Goal: Information Seeking & Learning: Learn about a topic

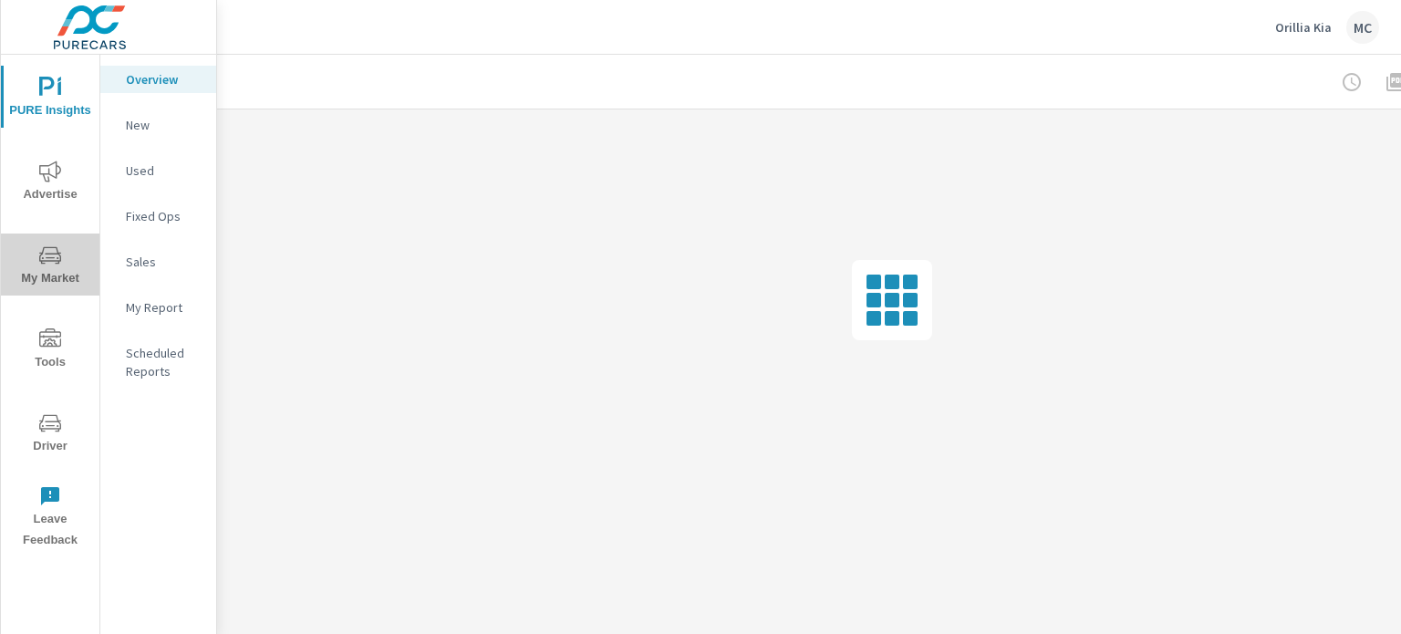
click at [51, 270] on span "My Market" at bounding box center [50, 266] width 88 height 45
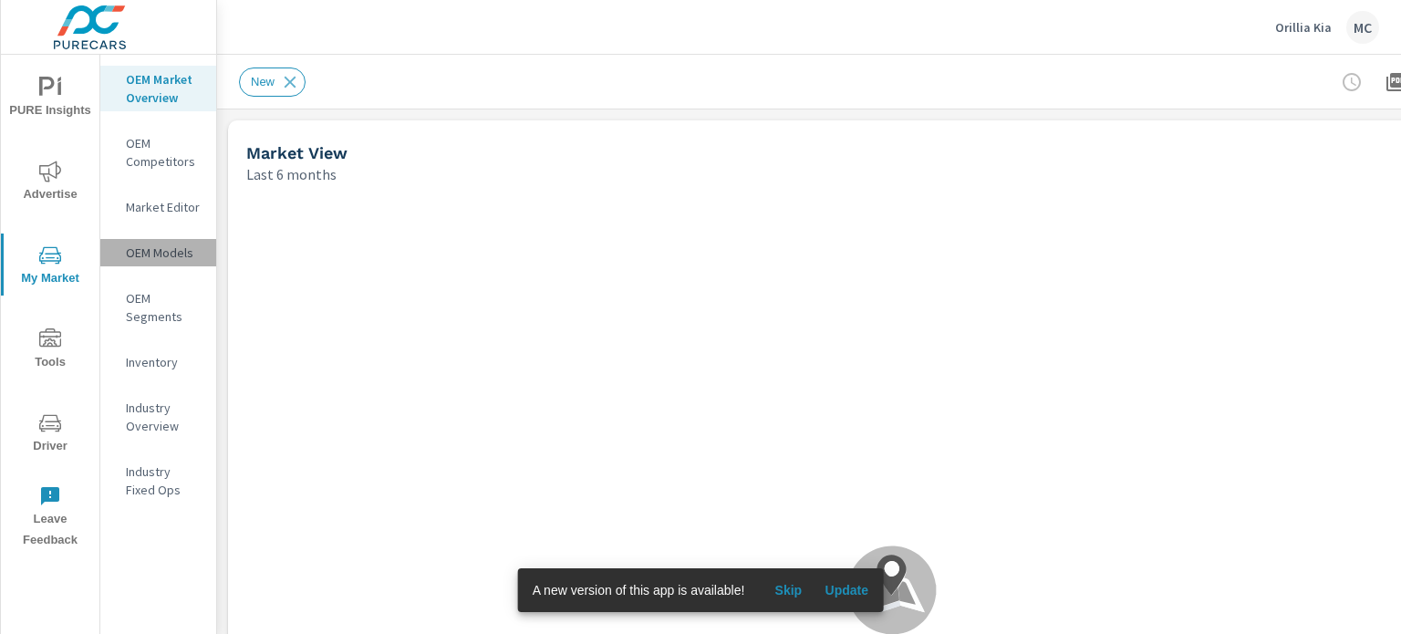
click at [168, 241] on div "OEM Models" at bounding box center [158, 252] width 116 height 27
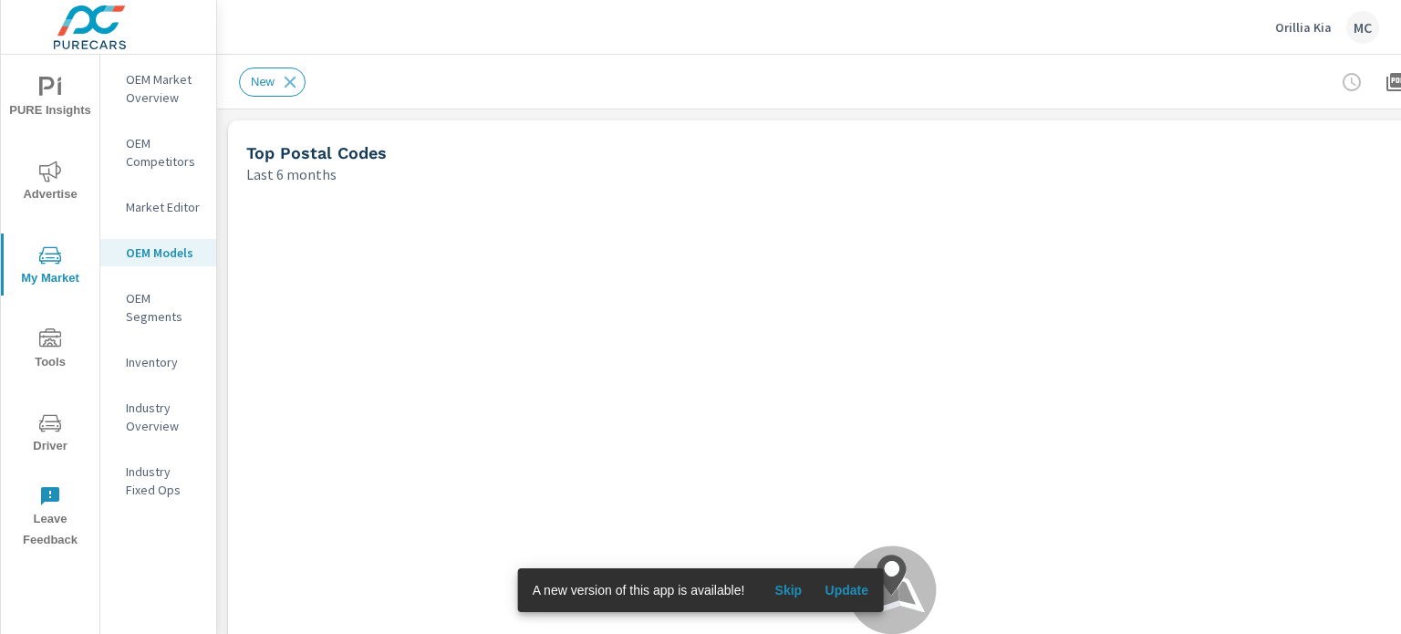
click at [1291, 36] on div "Orillia Kia MC" at bounding box center [1327, 27] width 104 height 33
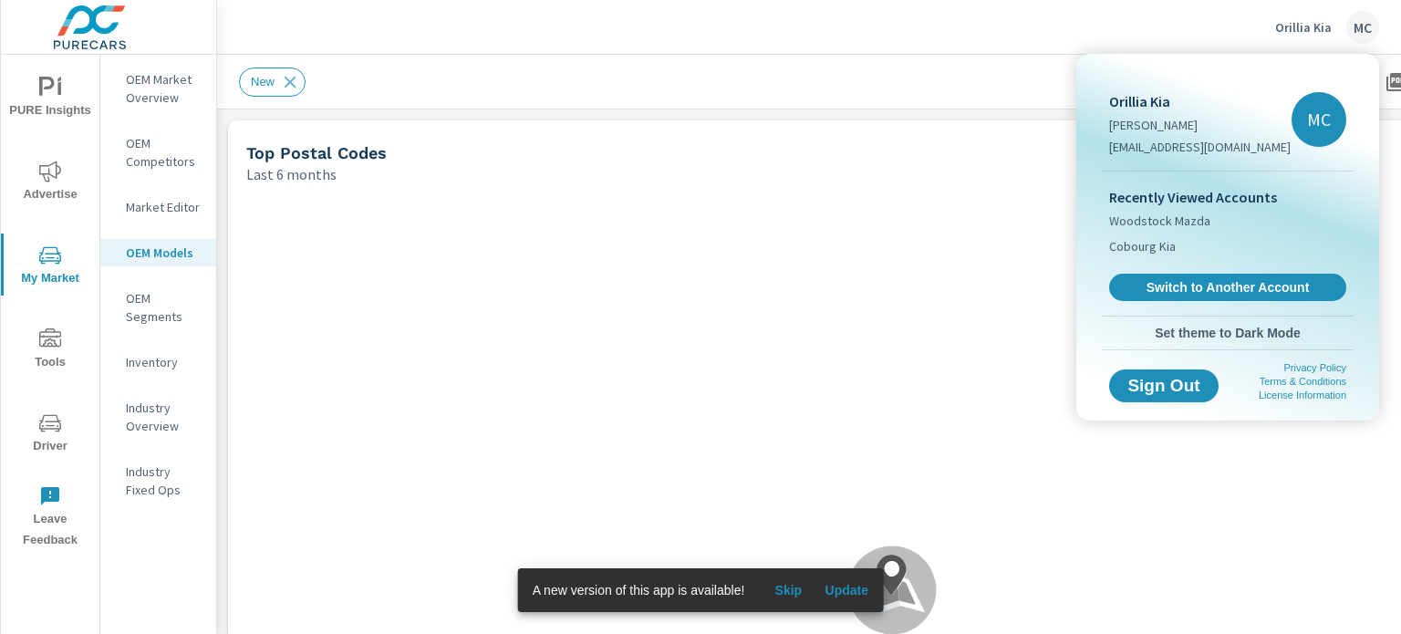
click at [1072, 60] on div at bounding box center [700, 317] width 1401 height 634
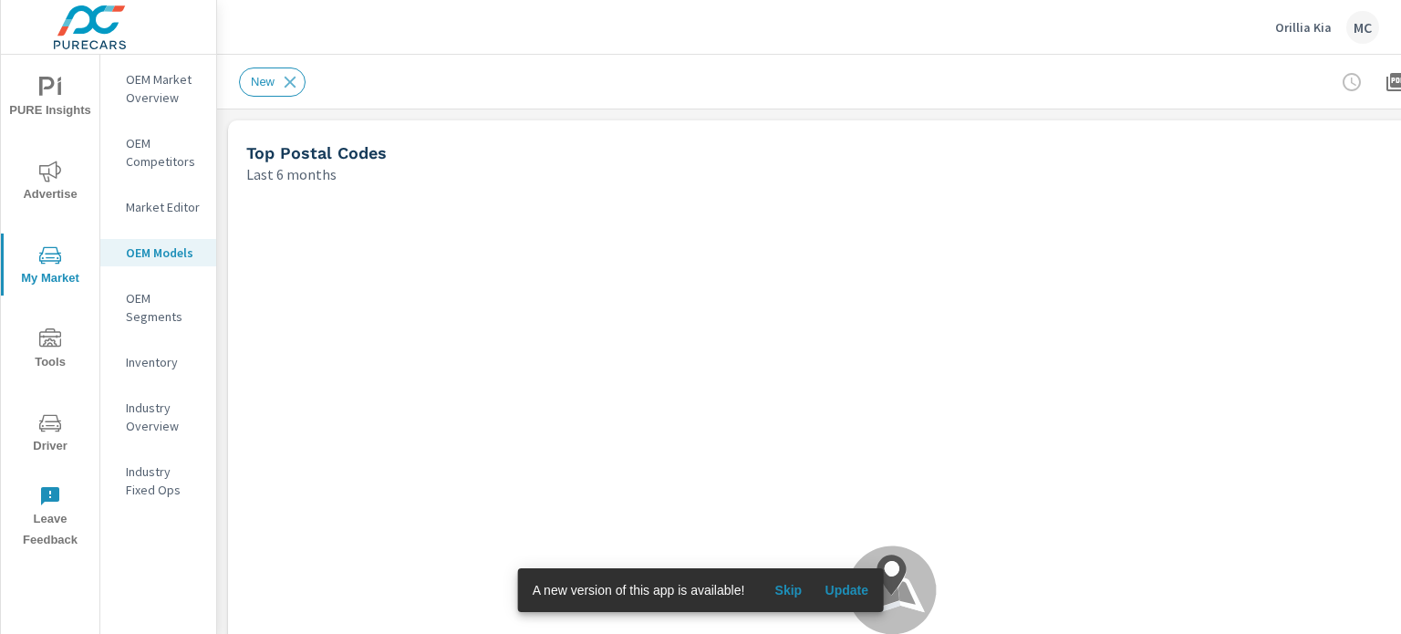
click at [1309, 30] on div "Orillia Kia [PERSON_NAME] [PERSON_NAME][EMAIL_ADDRESS][DOMAIN_NAME] MC Recently…" at bounding box center [700, 317] width 1401 height 634
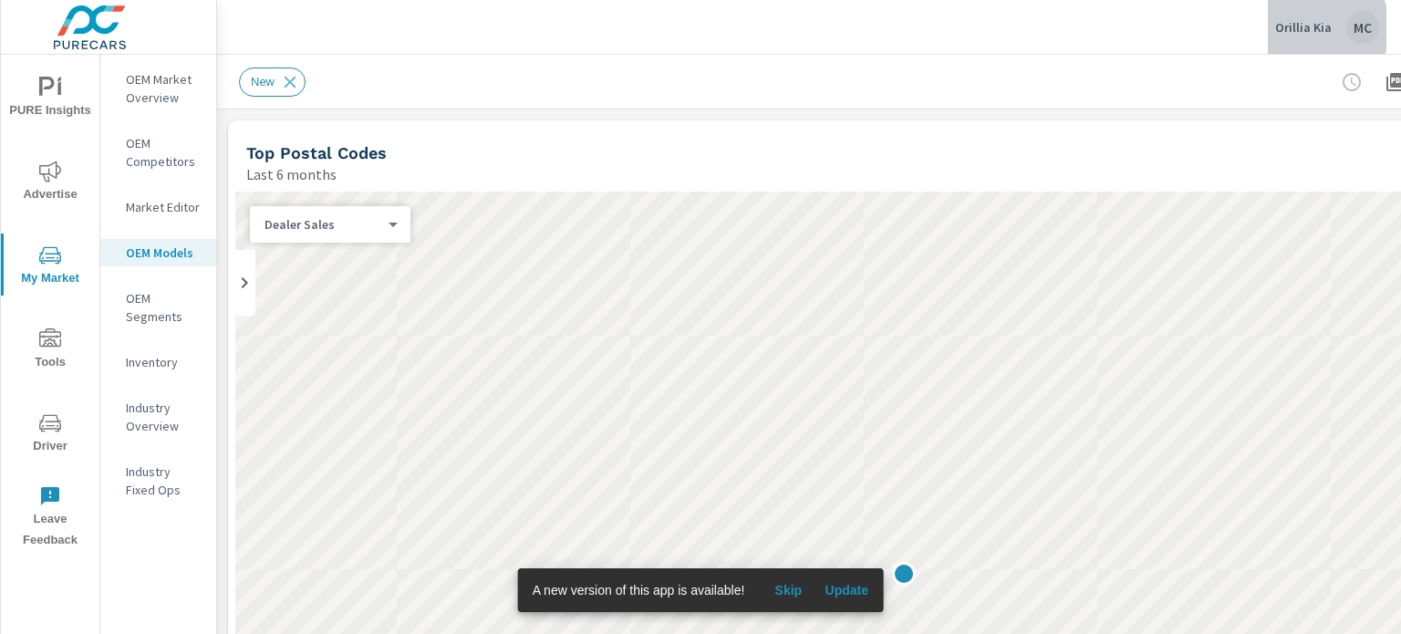
click at [1303, 28] on p "Orillia Kia" at bounding box center [1303, 27] width 57 height 16
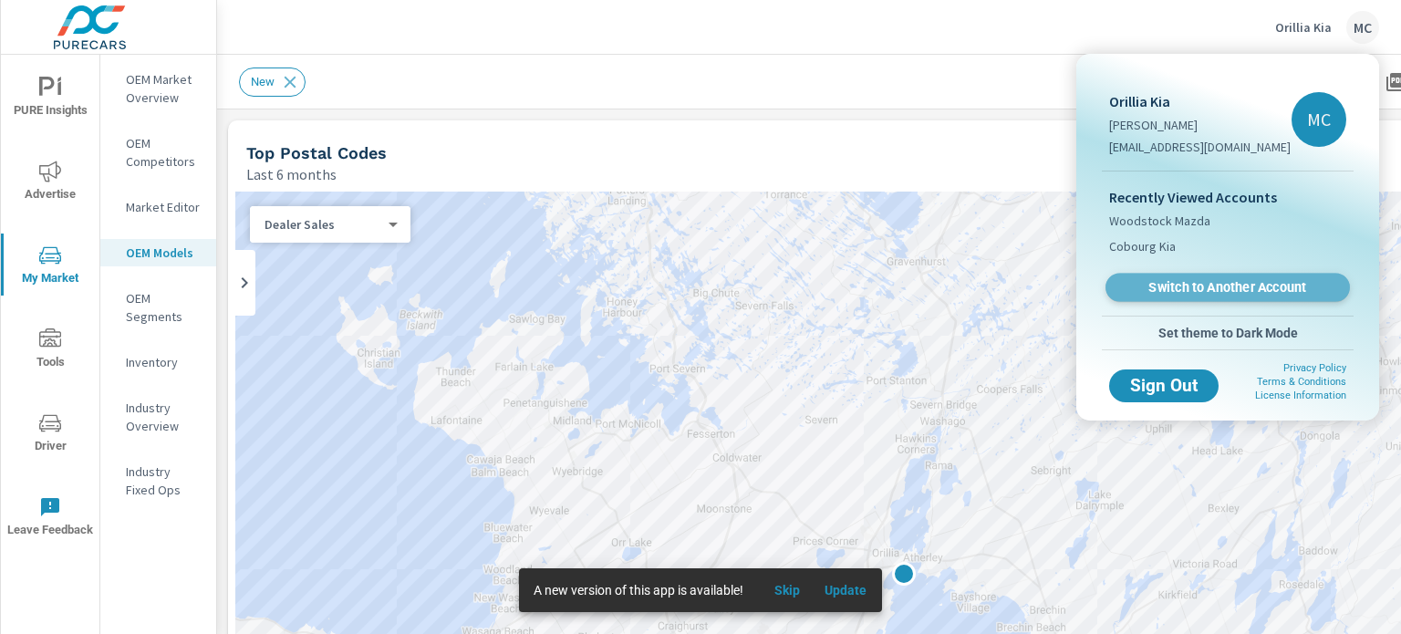
click at [1235, 285] on span "Switch to Another Account" at bounding box center [1226, 287] width 223 height 17
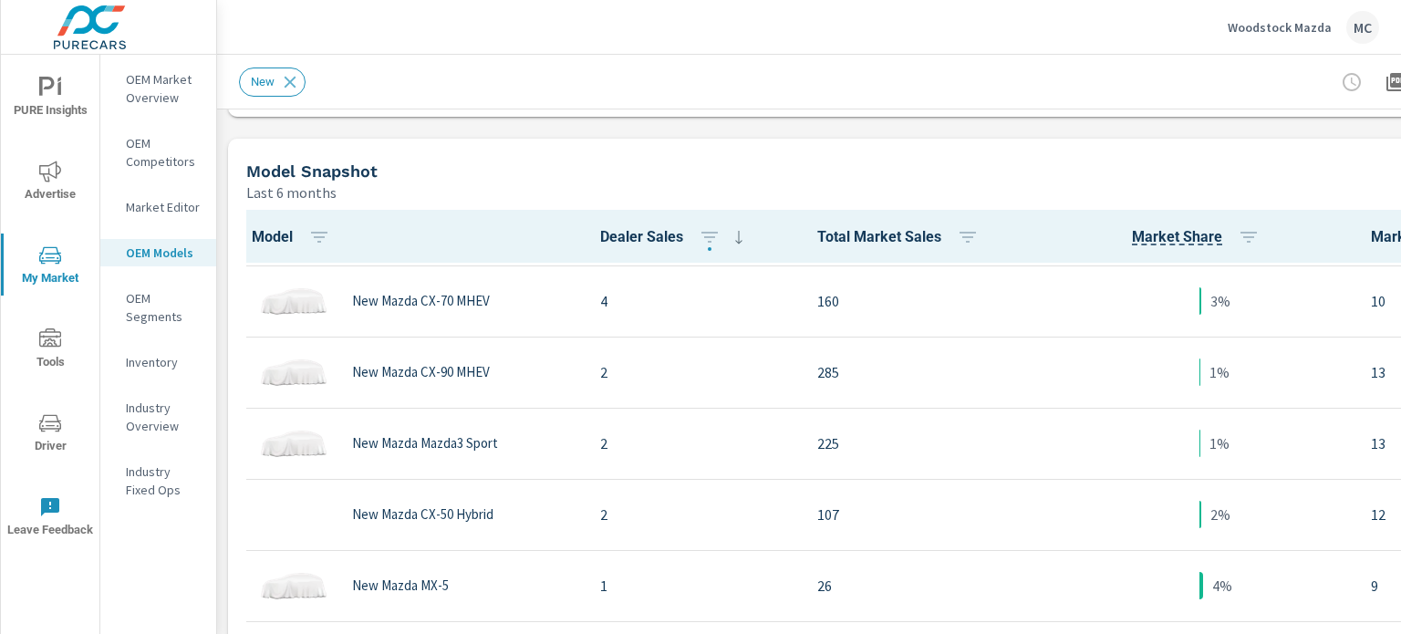
scroll to position [896, 0]
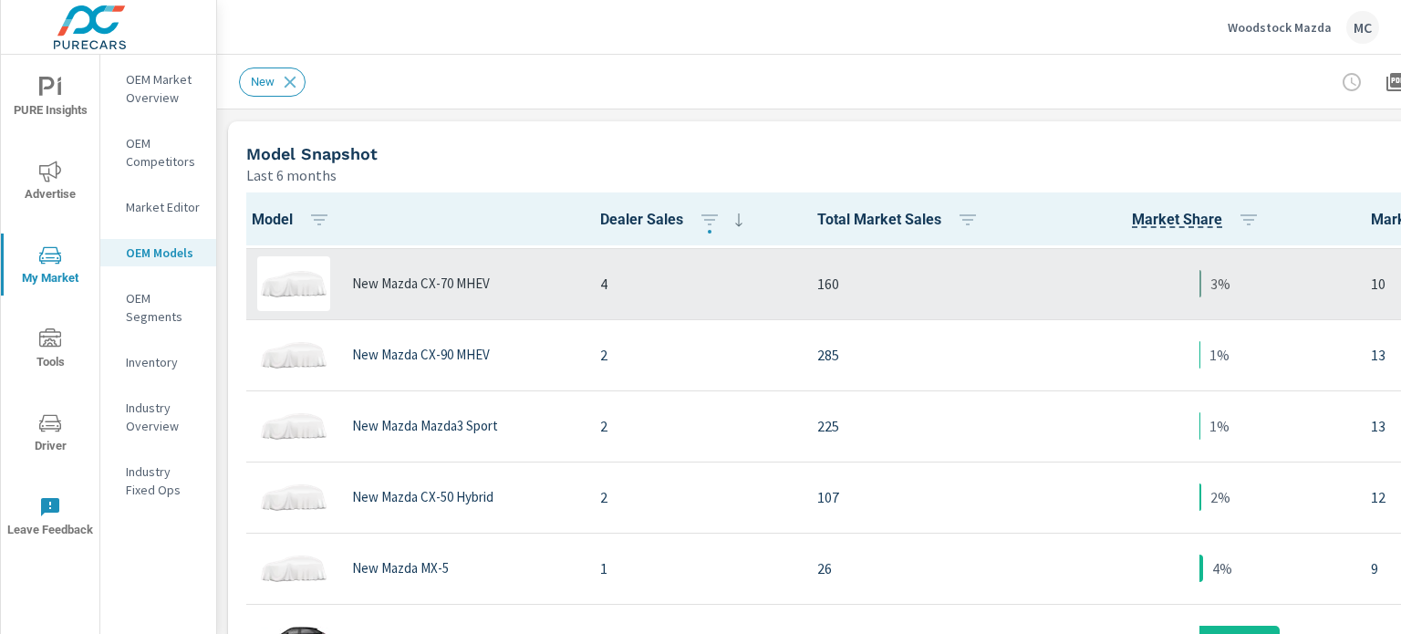
click at [463, 297] on div "New Mazda CX-70 MHEV" at bounding box center [410, 283] width 321 height 55
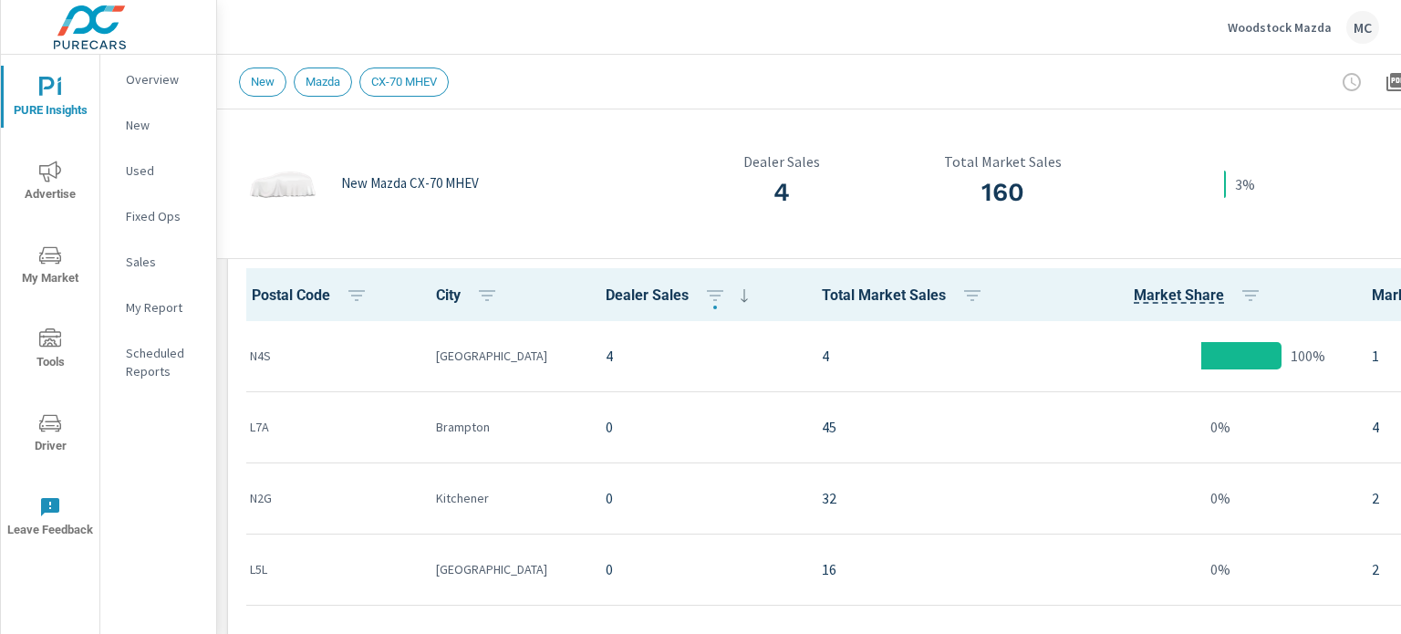
scroll to position [475, 0]
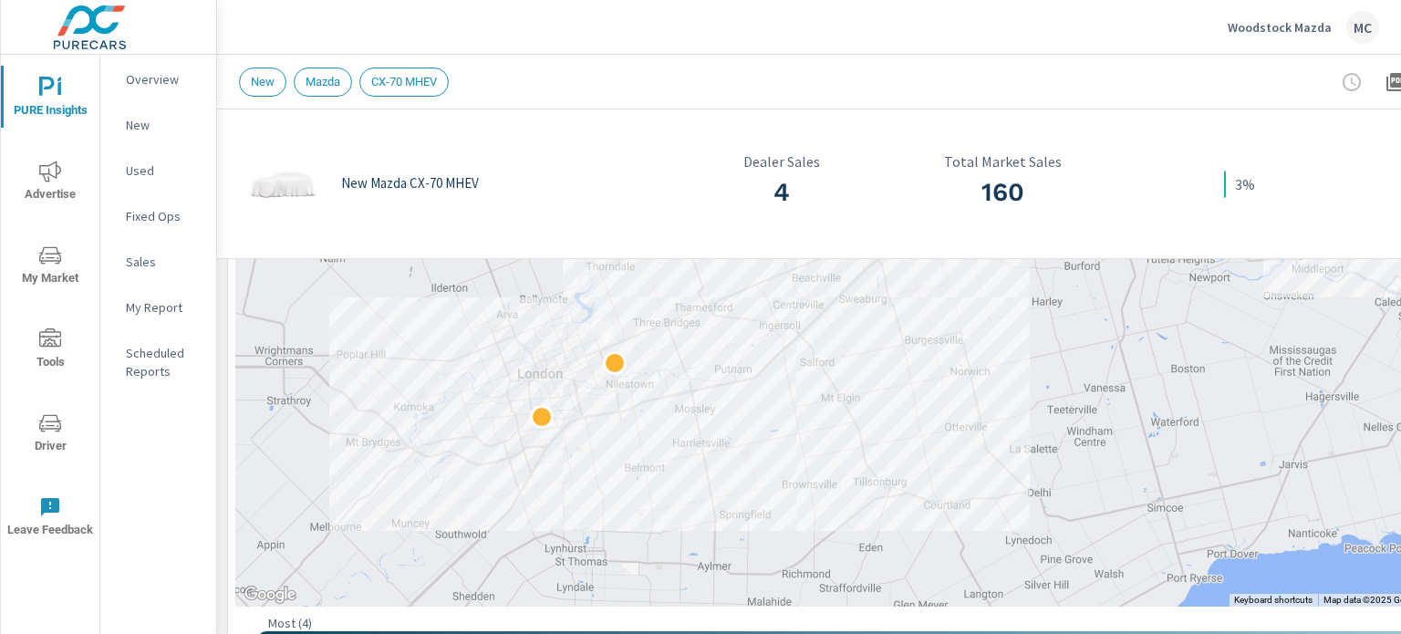
click at [1400, 167] on div "Market Model Details Woodstock Mazda Report date range: Feb 01, 2025 - Jul 31, …" at bounding box center [809, 344] width 1184 height 579
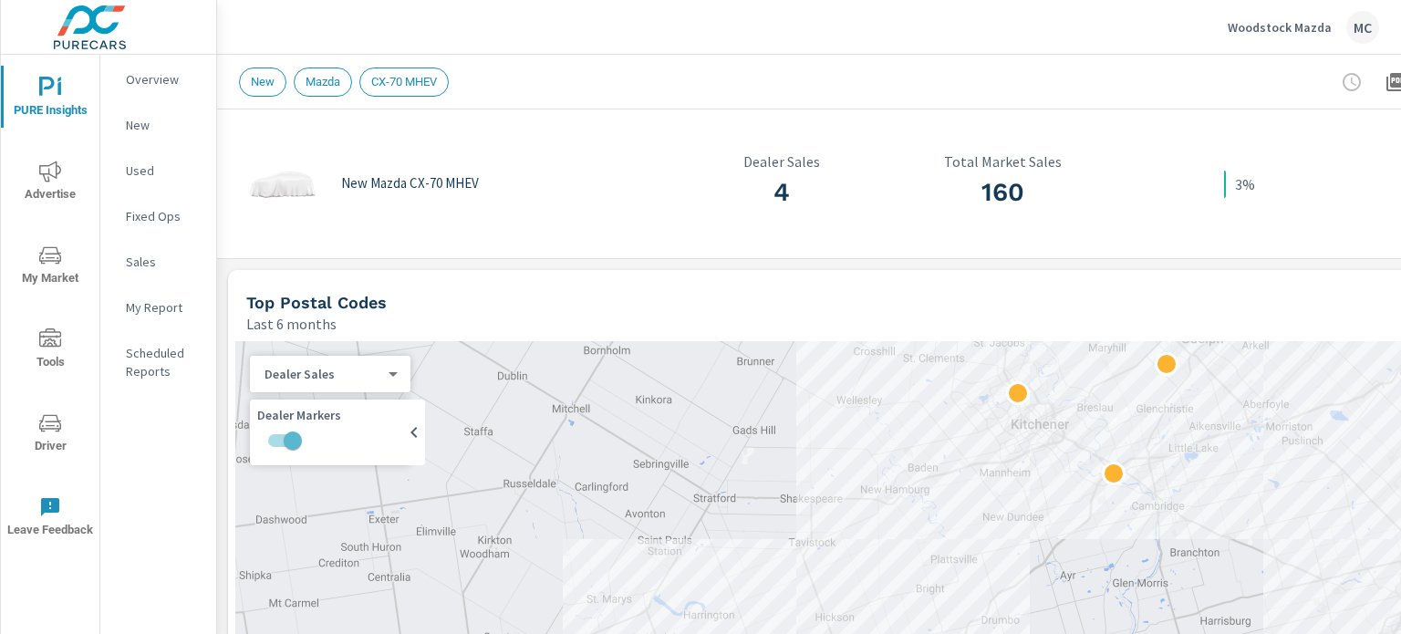
click at [1400, 167] on div "Market Model Details Woodstock Mazda Report date range: Feb 01, 2025 - Jul 31, …" at bounding box center [809, 344] width 1184 height 579
